Goal: Information Seeking & Learning: Check status

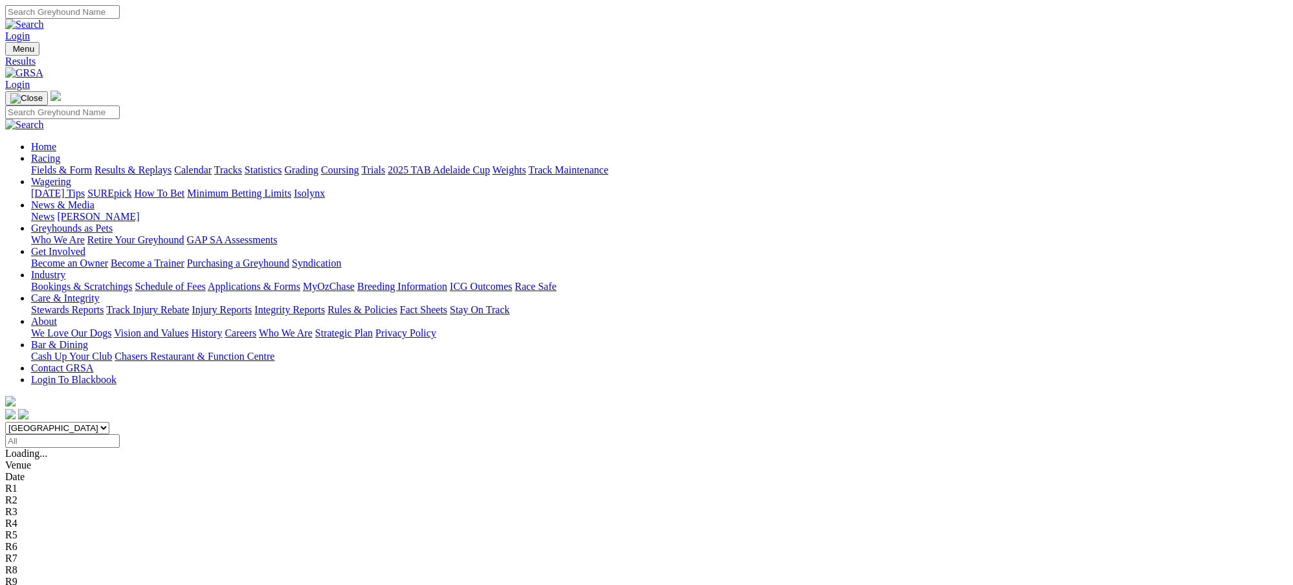
click at [49, 471] on span "8 7 1 4" at bounding box center [34, 476] width 28 height 11
click at [49, 483] on span "8 2 4 5" at bounding box center [34, 488] width 28 height 11
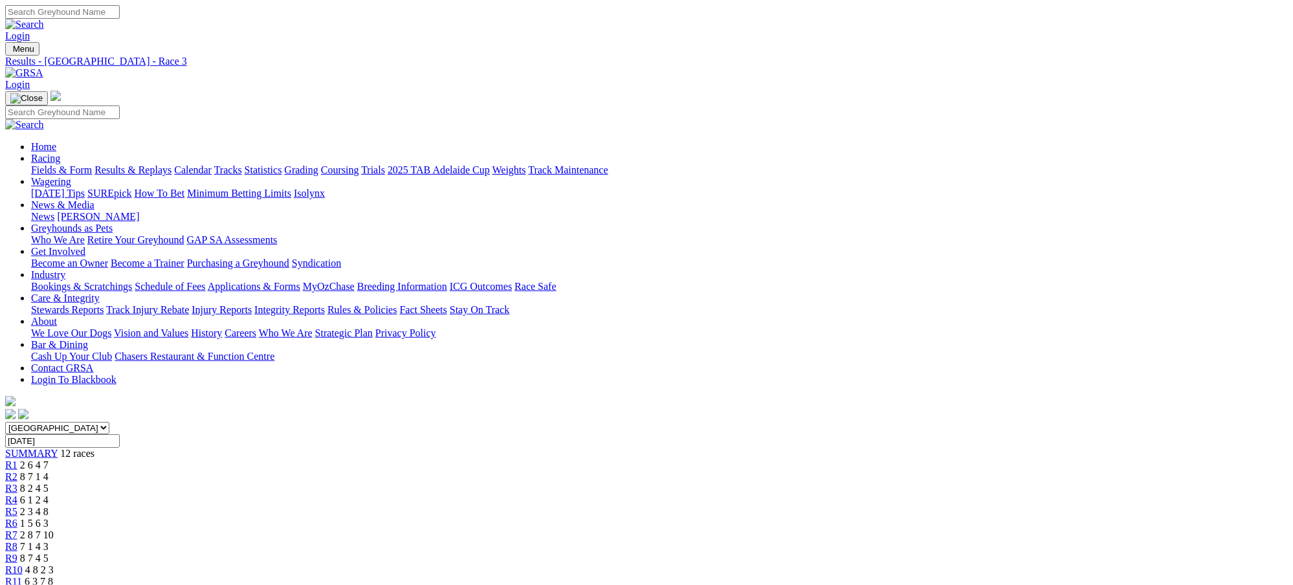
click at [49, 494] on span "6 1 2 4" at bounding box center [34, 499] width 28 height 11
click at [49, 506] on span "2 3 4 8" at bounding box center [34, 511] width 28 height 11
click at [49, 518] on span "1 5 6 3" at bounding box center [34, 523] width 28 height 11
click at [54, 529] on span "2 8 7 10" at bounding box center [37, 534] width 34 height 11
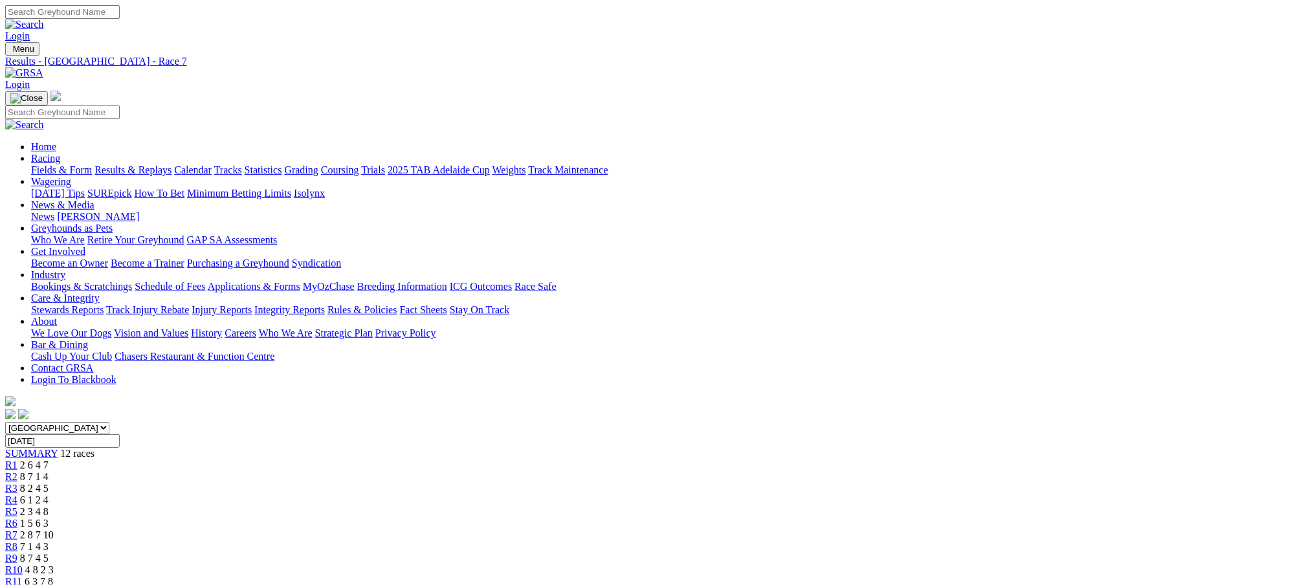
click at [49, 518] on span "1 5 6 3" at bounding box center [34, 523] width 28 height 11
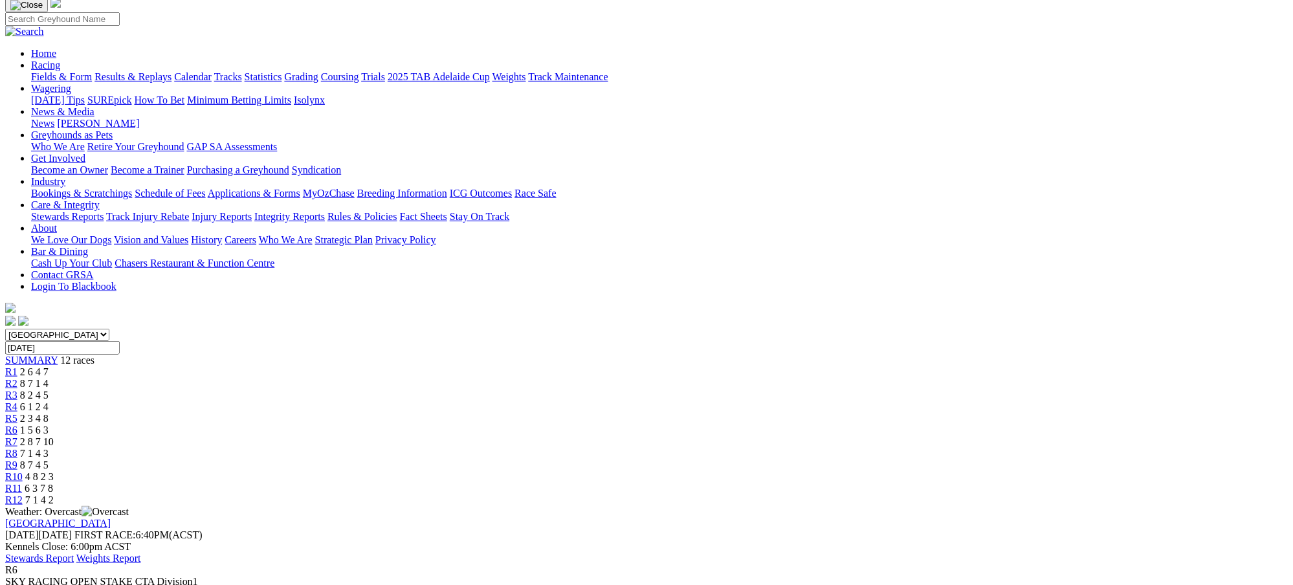
scroll to position [69, 0]
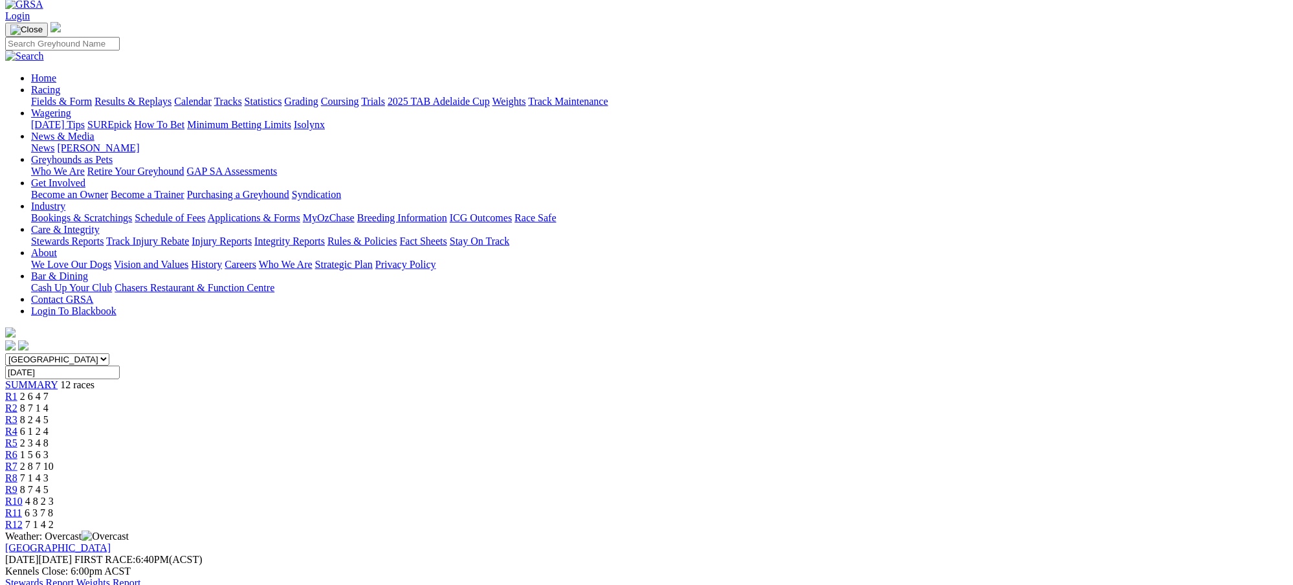
click at [717, 461] on div "R7 2 8 7 10" at bounding box center [646, 467] width 1282 height 12
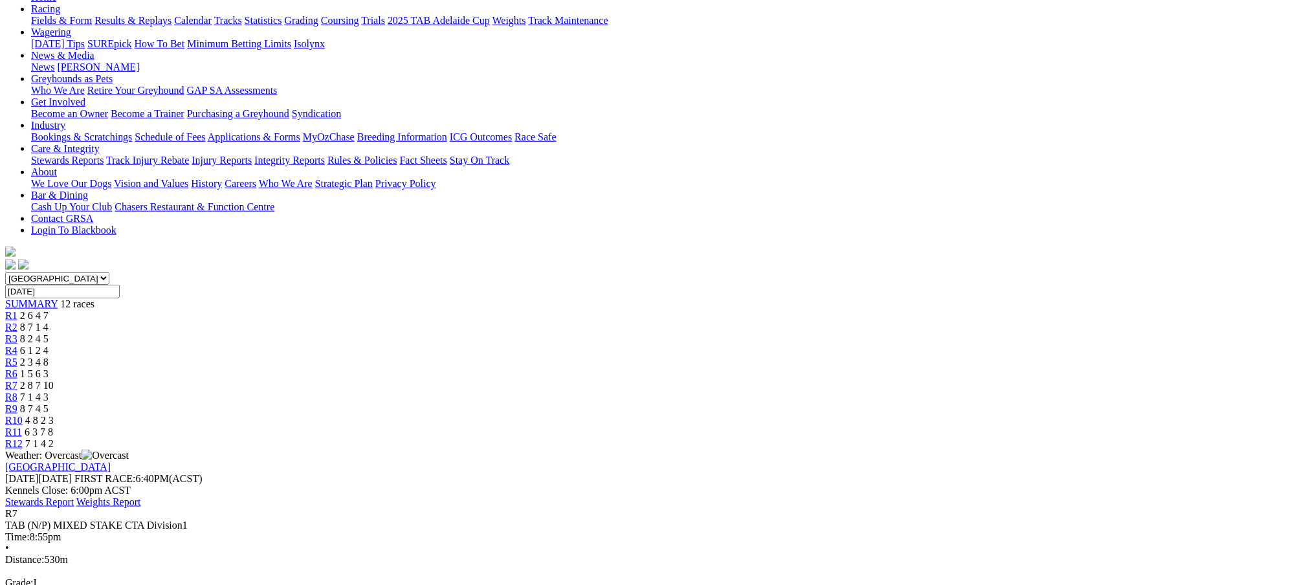
scroll to position [219, 0]
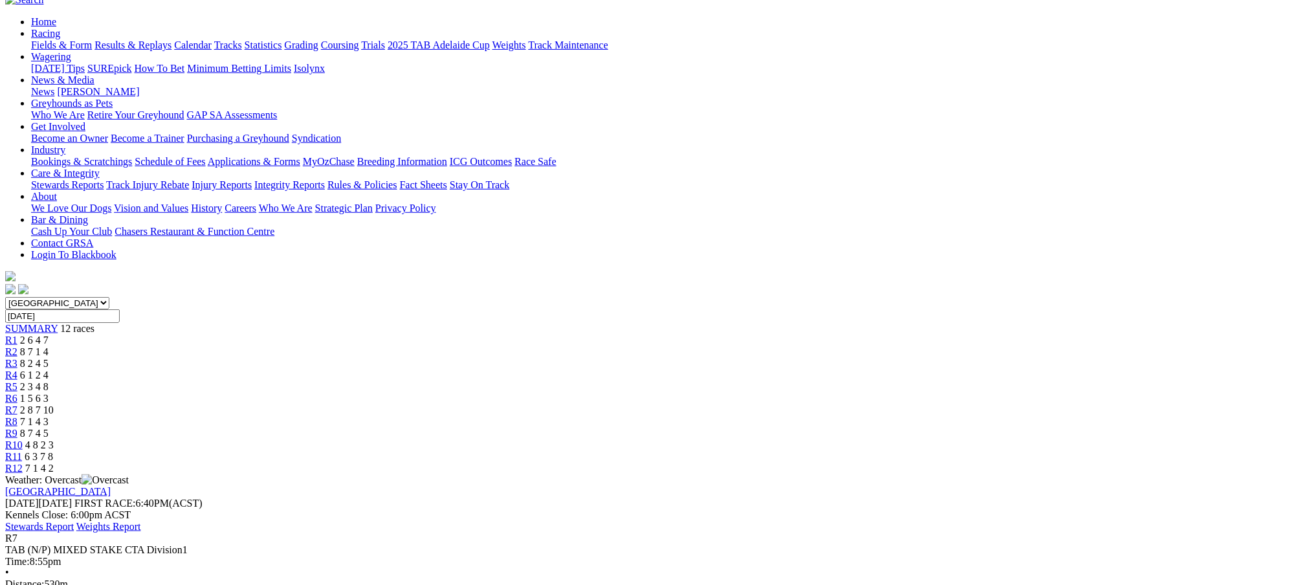
scroll to position [115, 0]
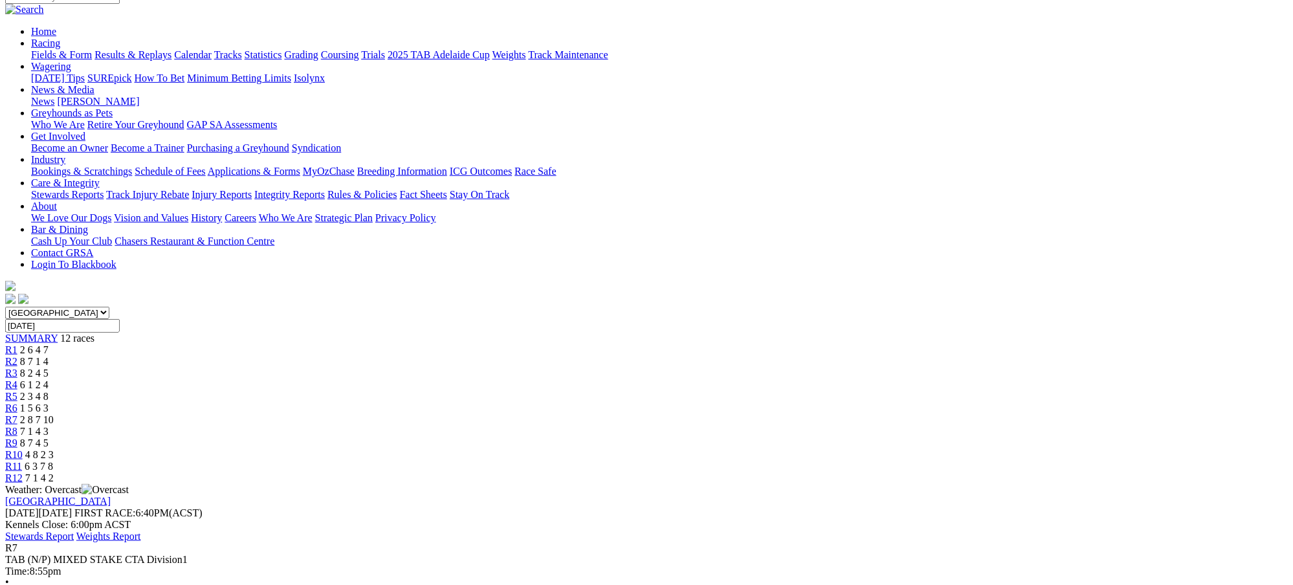
click at [49, 426] on span "7 1 4 3" at bounding box center [34, 431] width 28 height 11
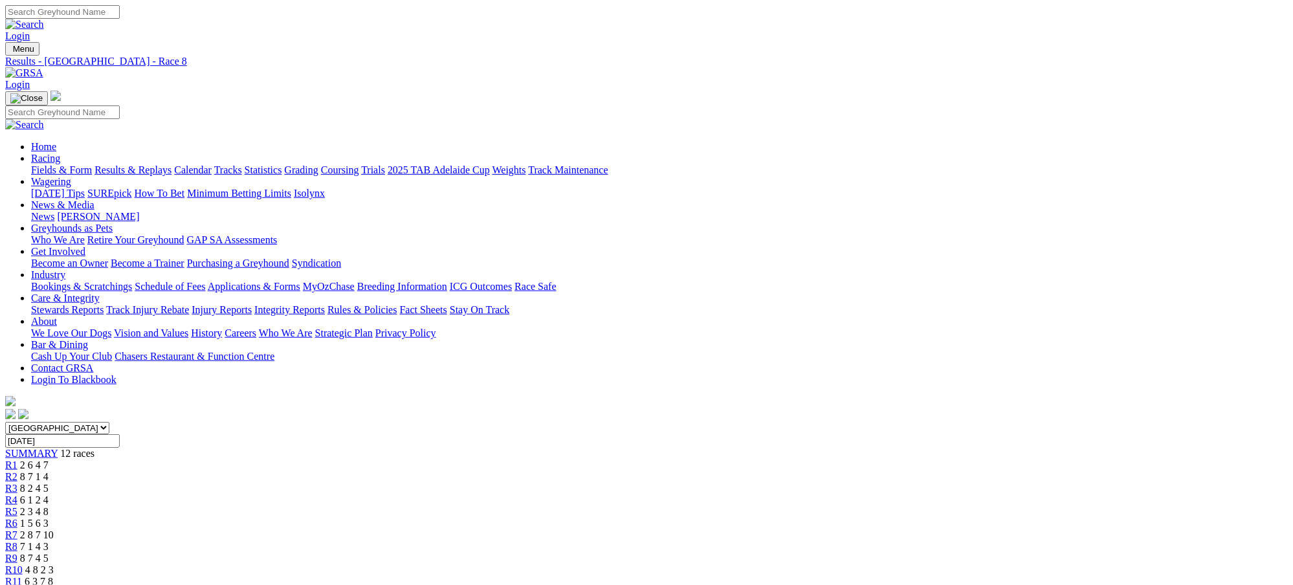
click at [49, 553] on span "8 7 4 5" at bounding box center [34, 558] width 28 height 11
drag, startPoint x: 0, startPoint y: 0, endPoint x: 898, endPoint y: 207, distance: 921.6
click at [54, 564] on span "4 8 2 3" at bounding box center [39, 569] width 28 height 11
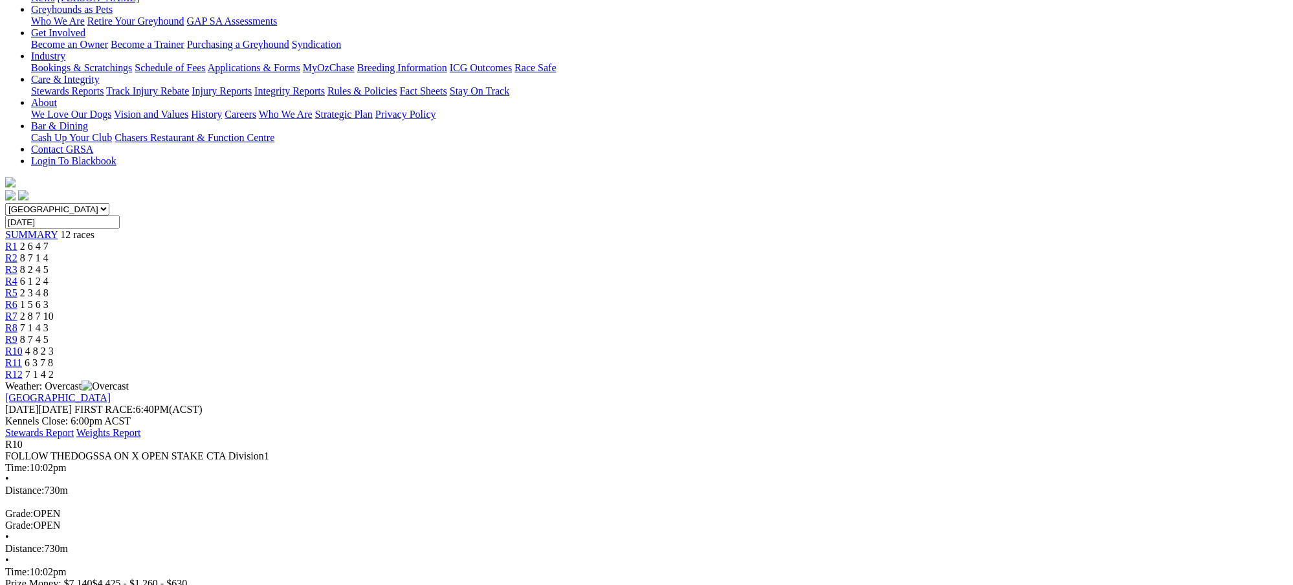
scroll to position [160, 0]
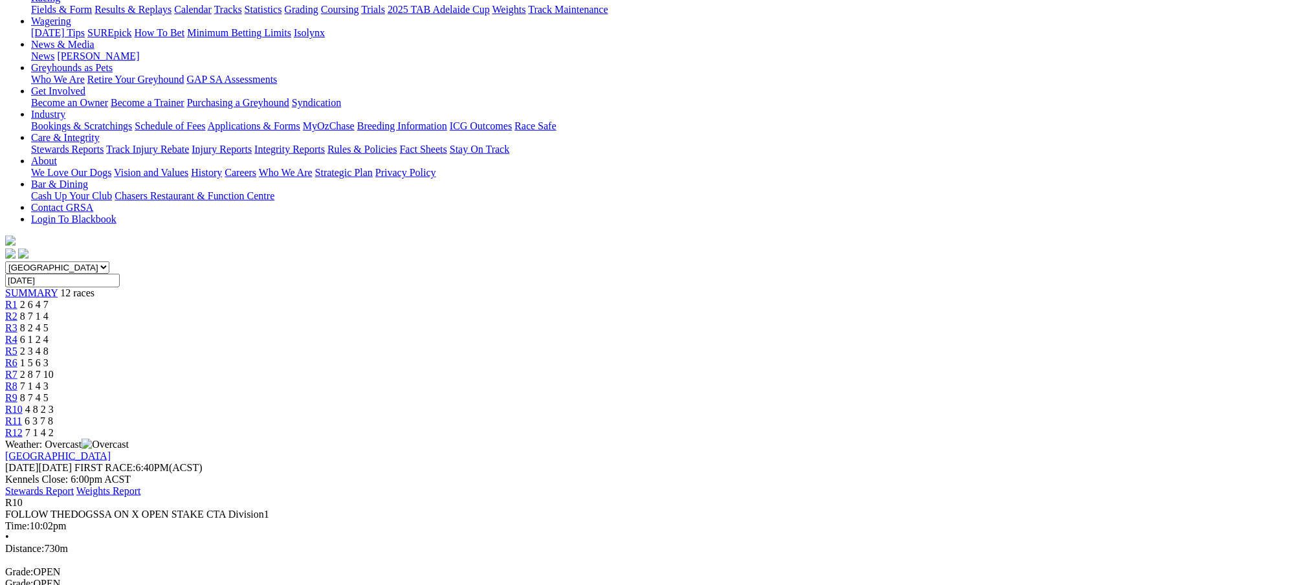
click at [53, 415] on span "6 3 7 8" at bounding box center [39, 420] width 28 height 11
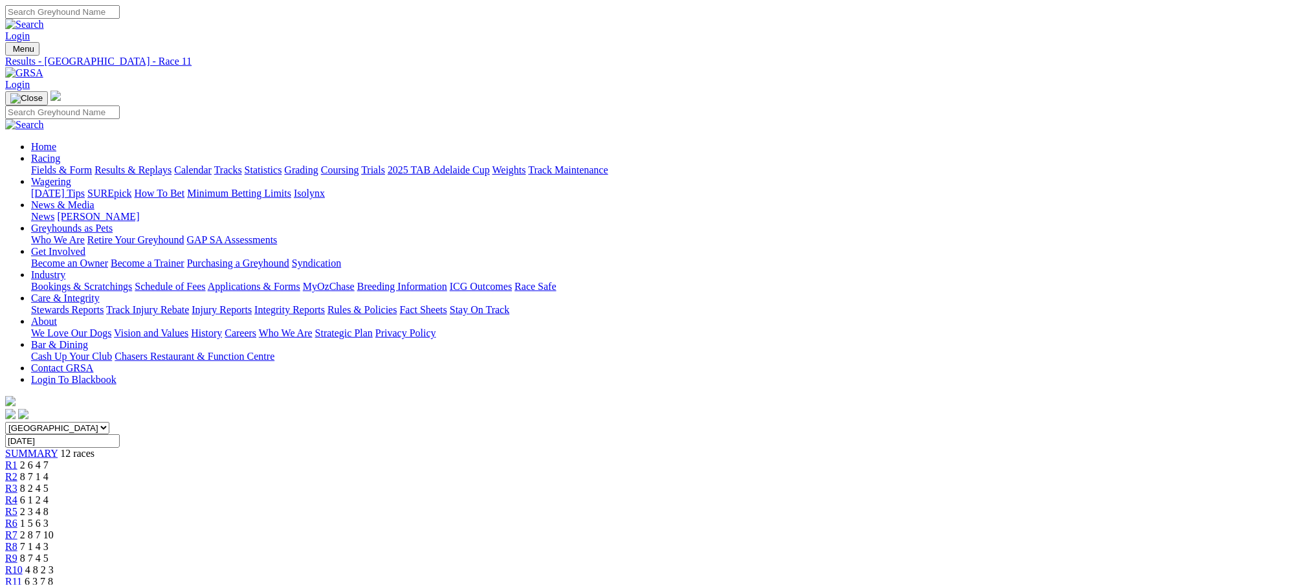
click at [54, 584] on span "7 1 4 2" at bounding box center [39, 592] width 28 height 11
click at [171, 164] on link "Results & Replays" at bounding box center [132, 169] width 77 height 11
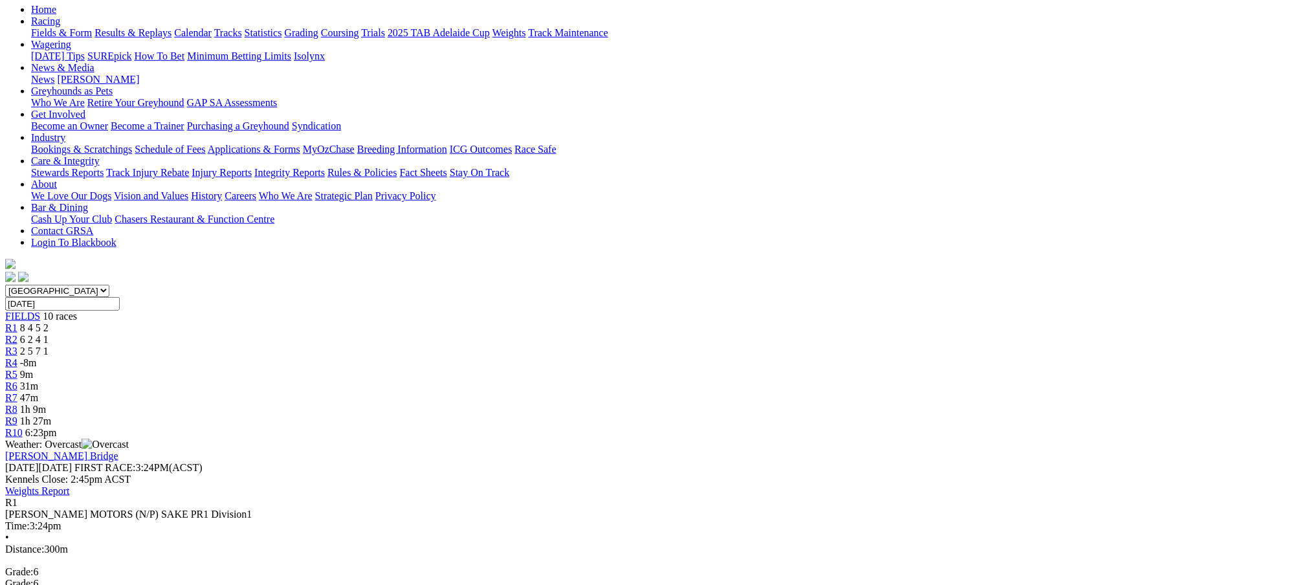
scroll to position [138, 0]
click at [438, 333] on div "R2 6 2 4 1" at bounding box center [646, 339] width 1282 height 12
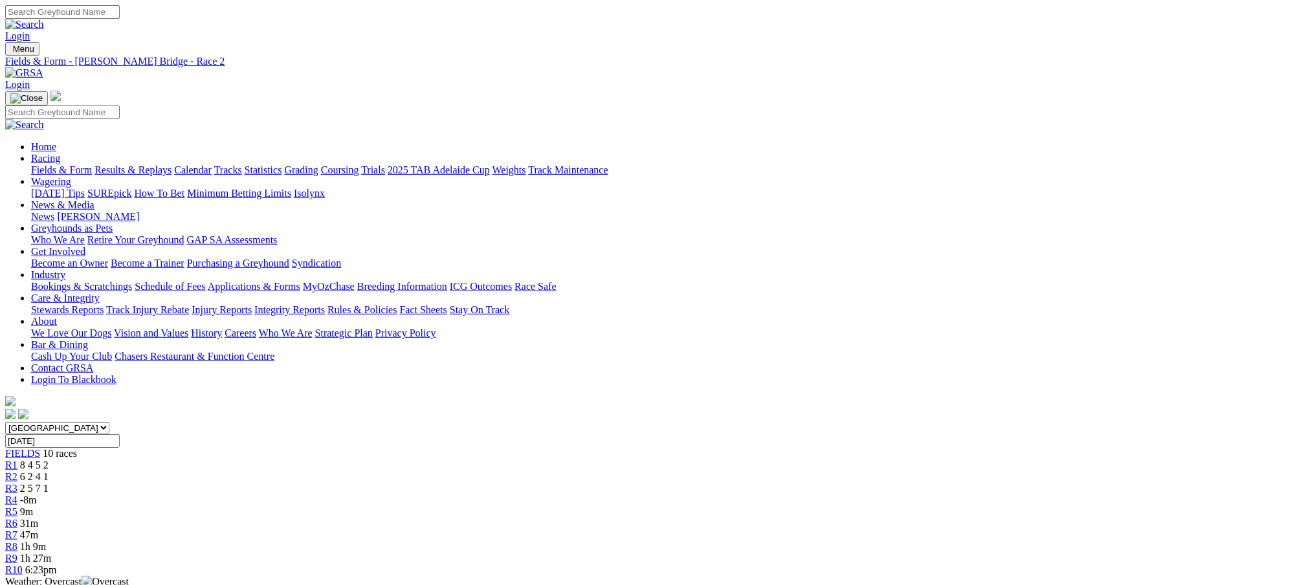
click at [509, 483] on div "R3 2 5 7 1" at bounding box center [646, 489] width 1282 height 12
click at [49, 471] on span "6 2 4 1" at bounding box center [34, 476] width 28 height 11
